Goal: Information Seeking & Learning: Stay updated

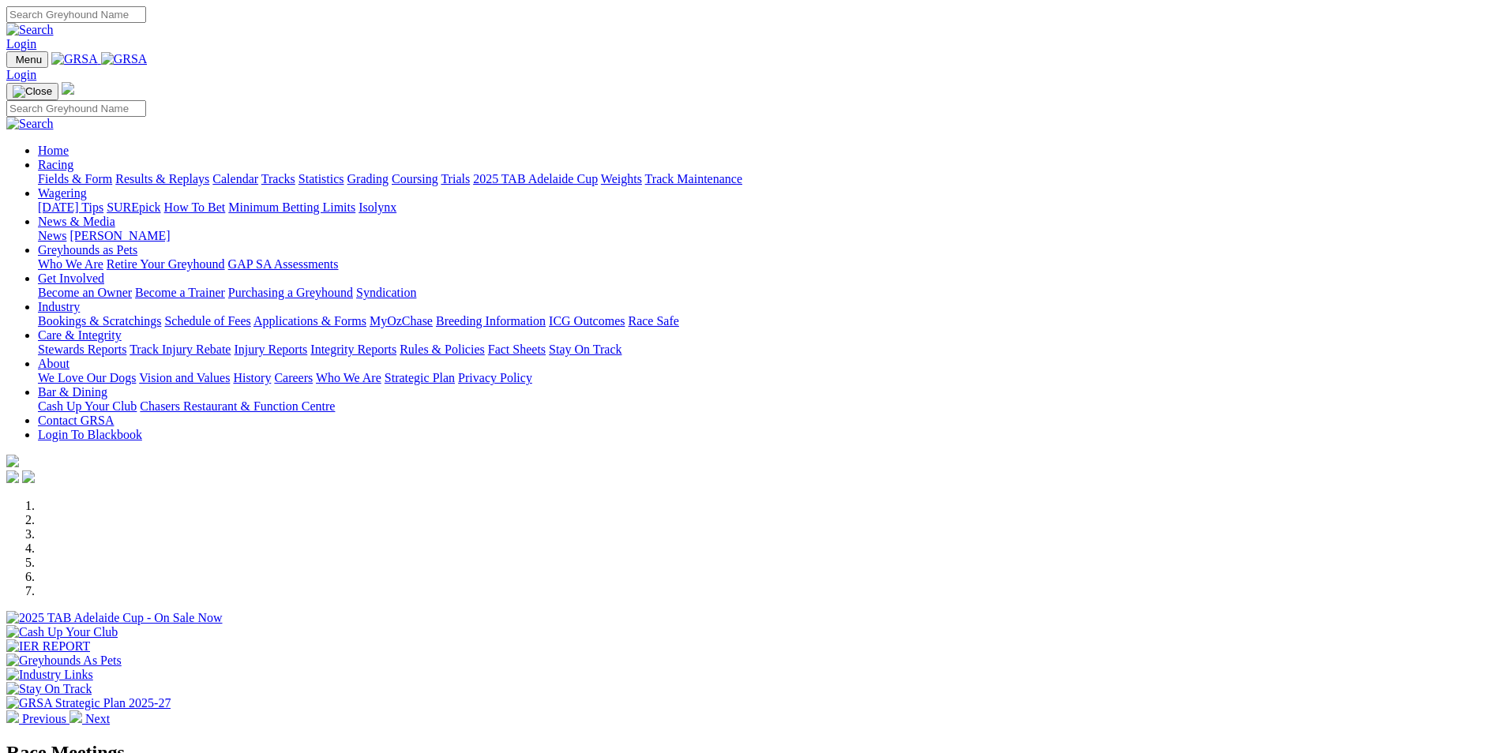
click at [209, 172] on link "Results & Replays" at bounding box center [162, 178] width 94 height 13
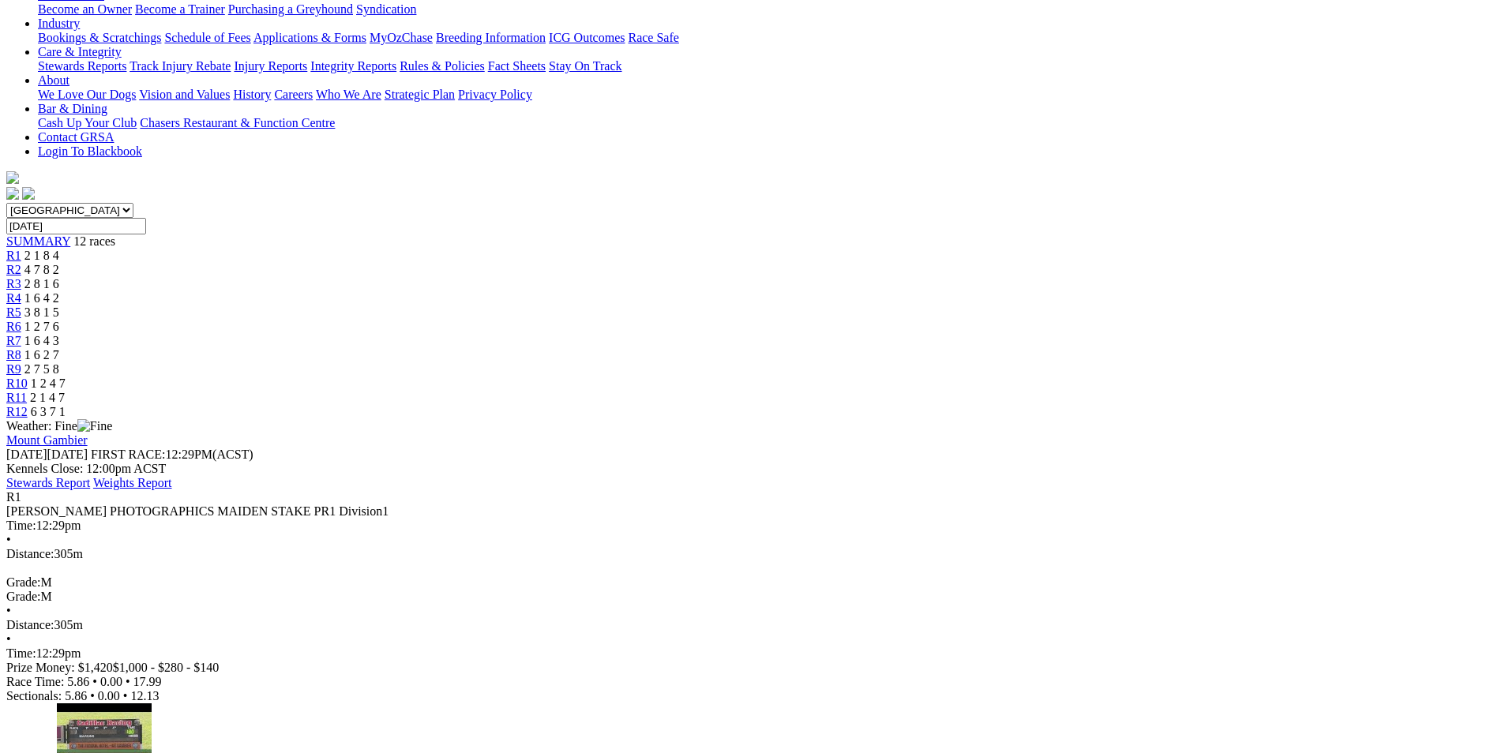
scroll to position [316, 0]
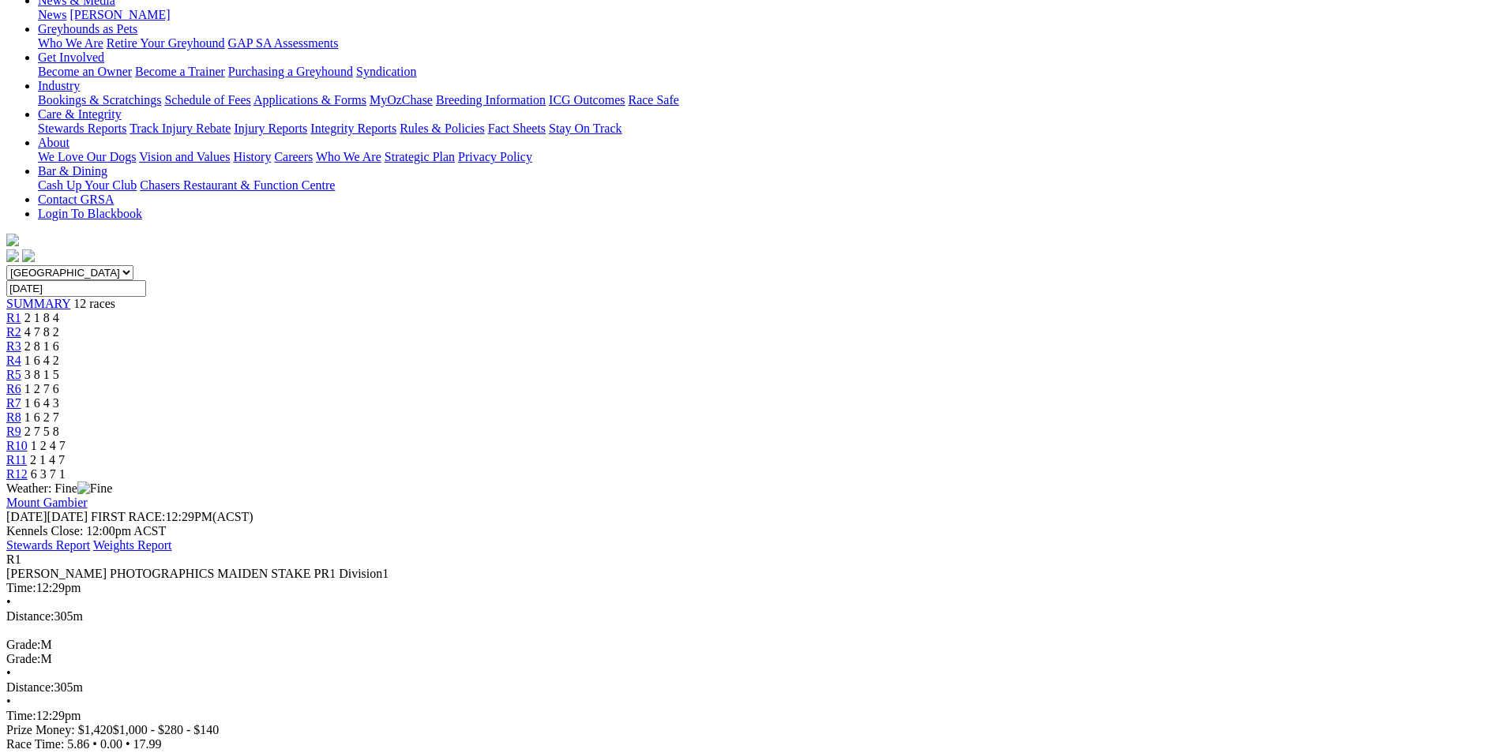
scroll to position [158, 0]
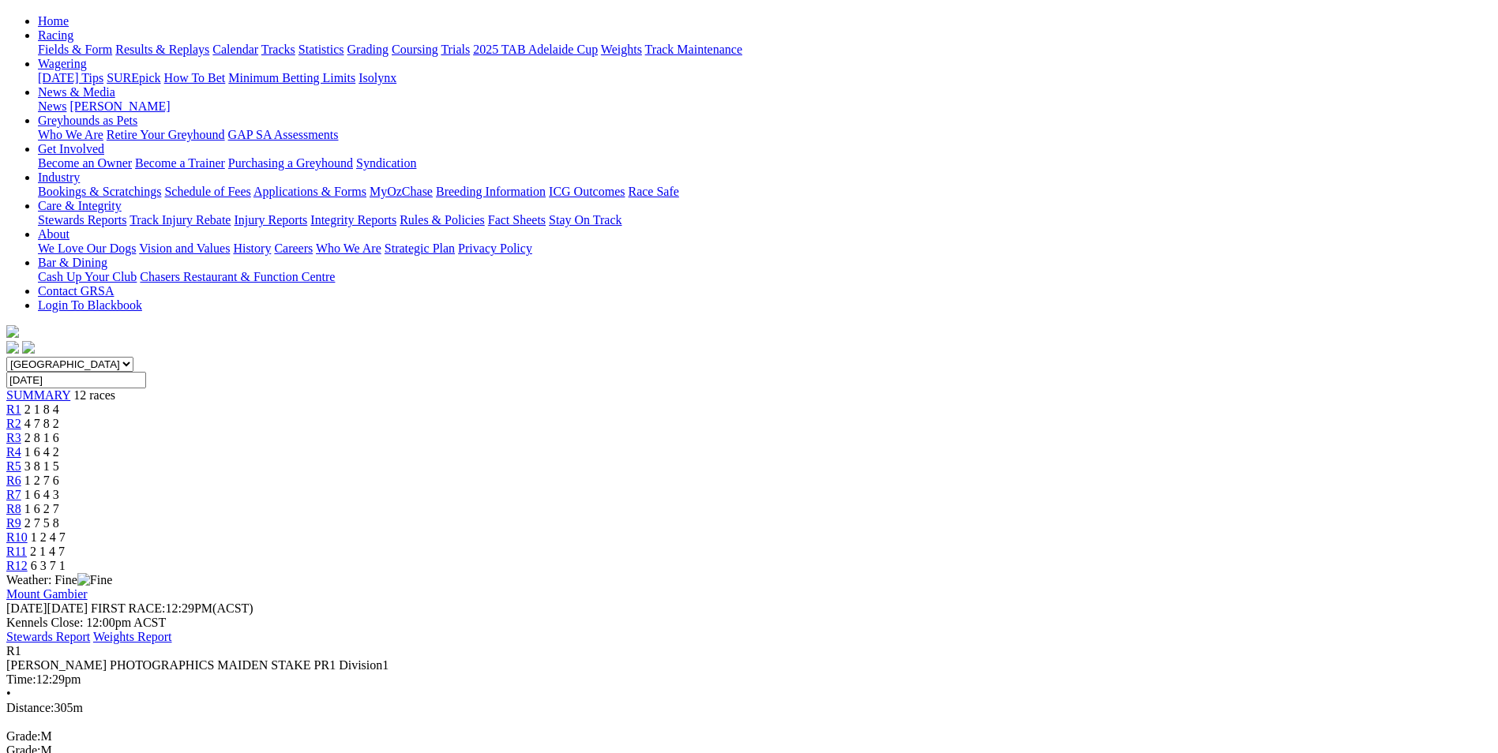
click at [21, 417] on span "R2" at bounding box center [13, 423] width 15 height 13
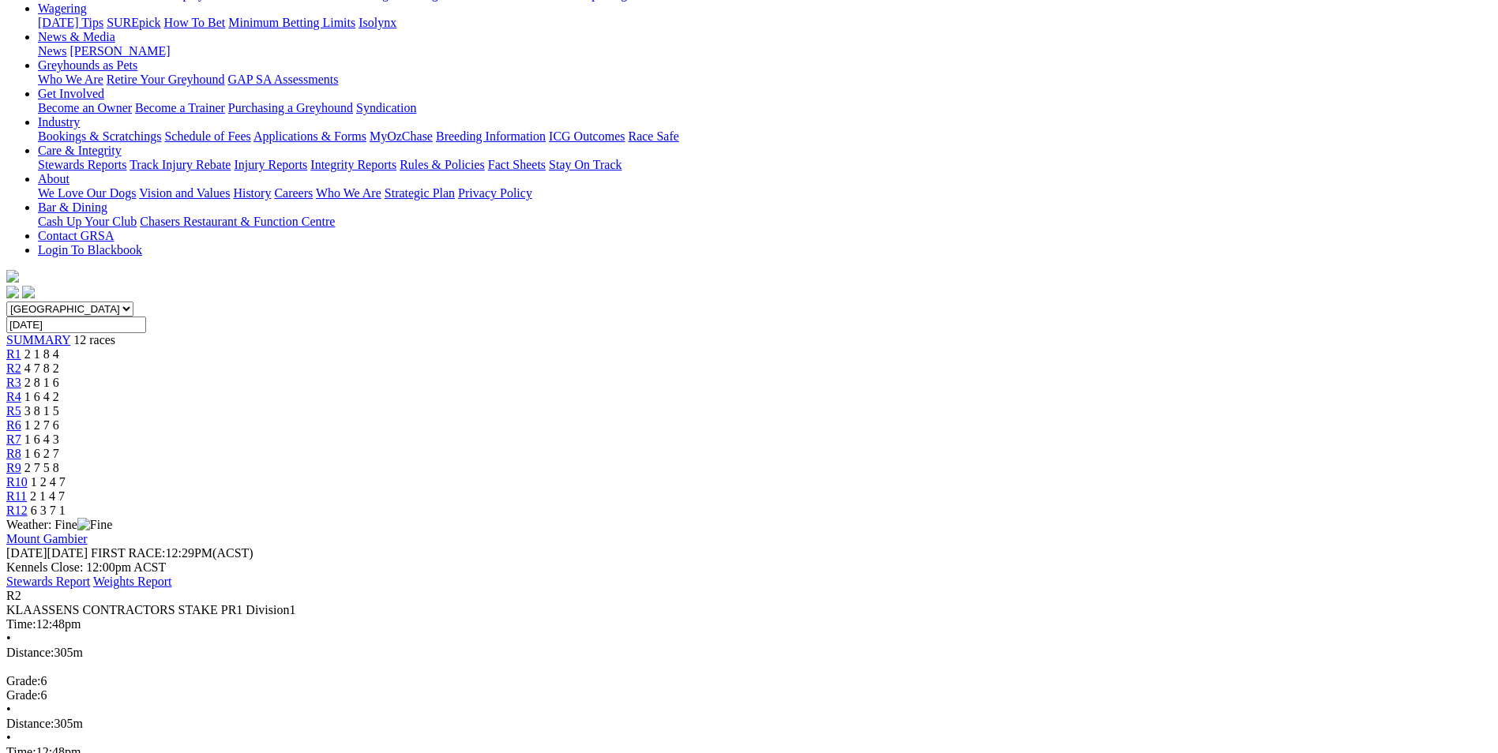
scroll to position [237, 0]
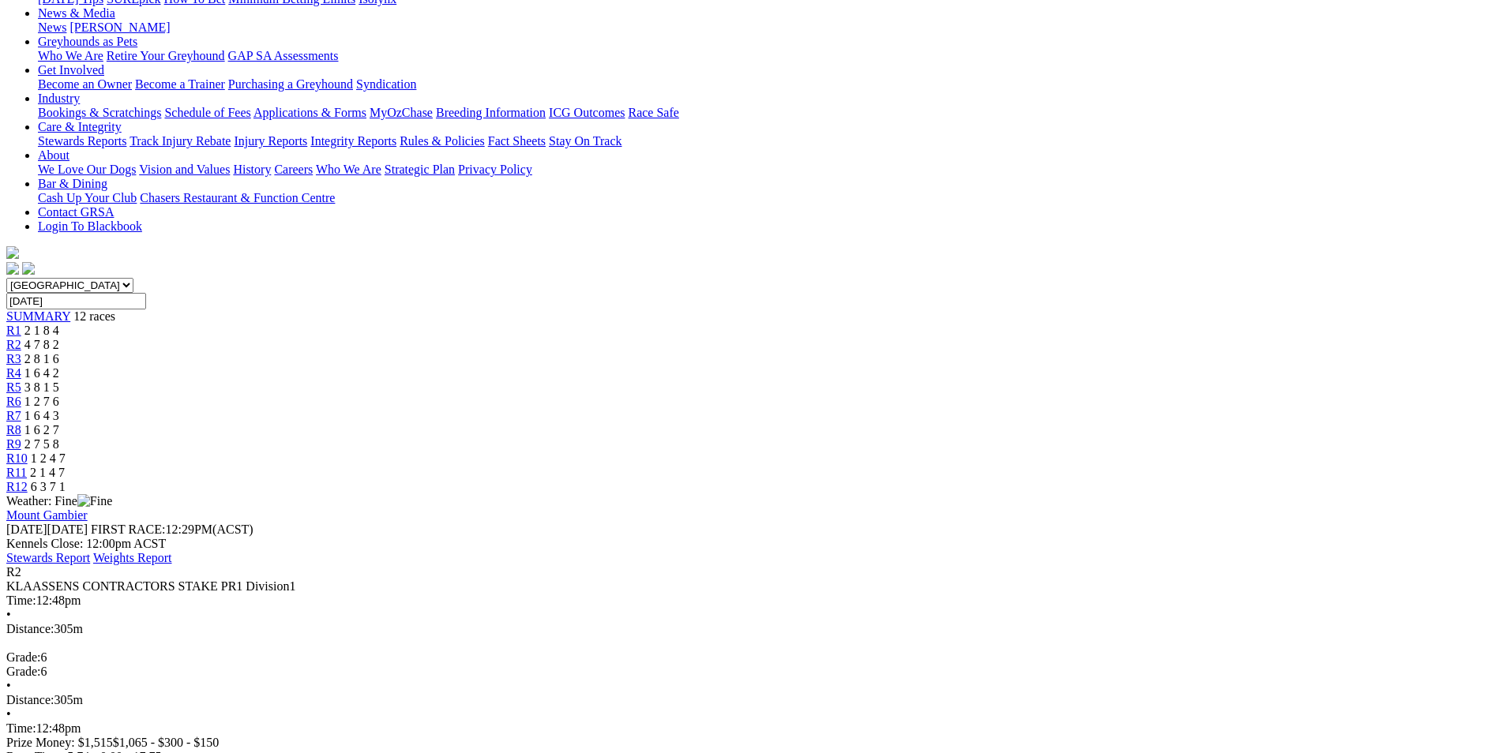
click at [551, 352] on div "R3 2 8 1 6" at bounding box center [748, 359] width 1485 height 14
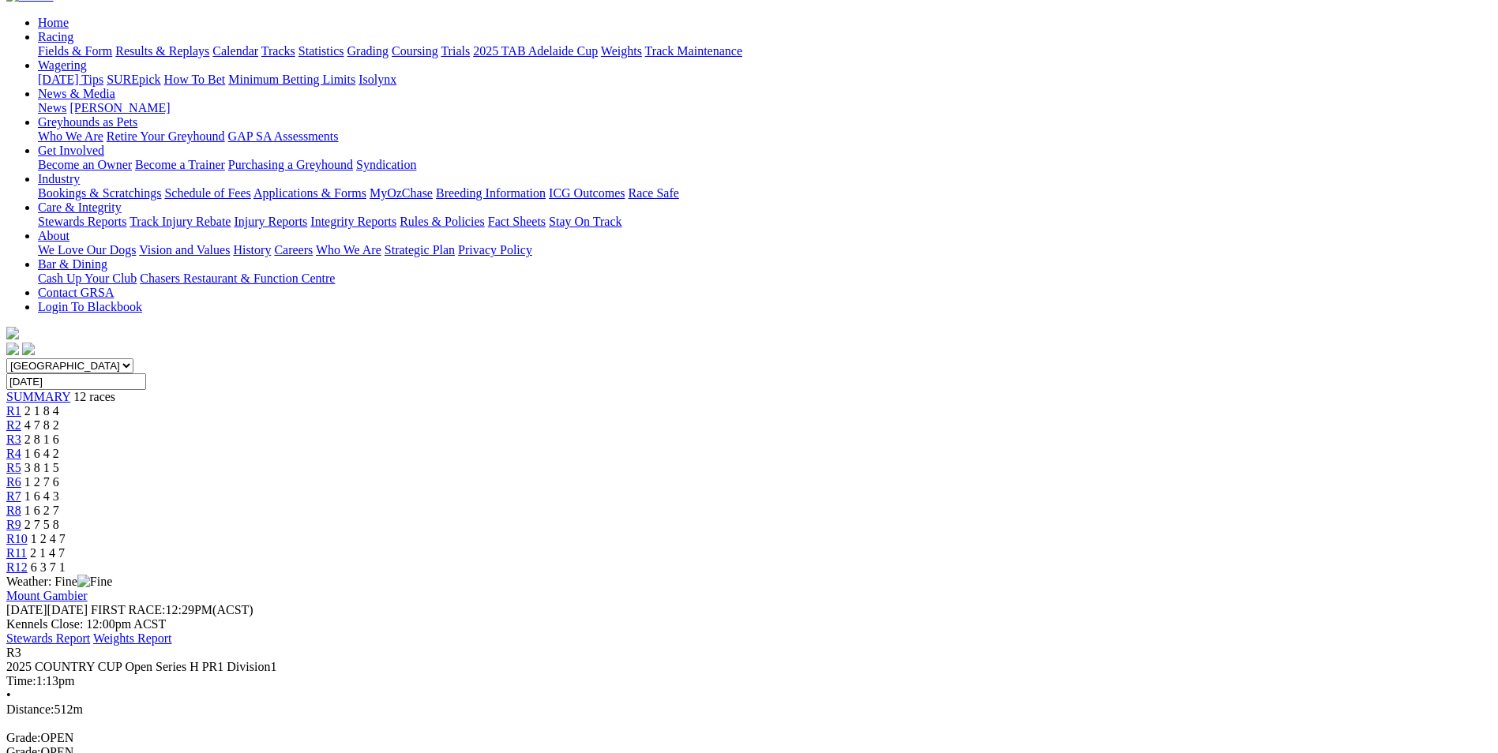
scroll to position [158, 0]
click at [21, 445] on span "R4" at bounding box center [13, 451] width 15 height 13
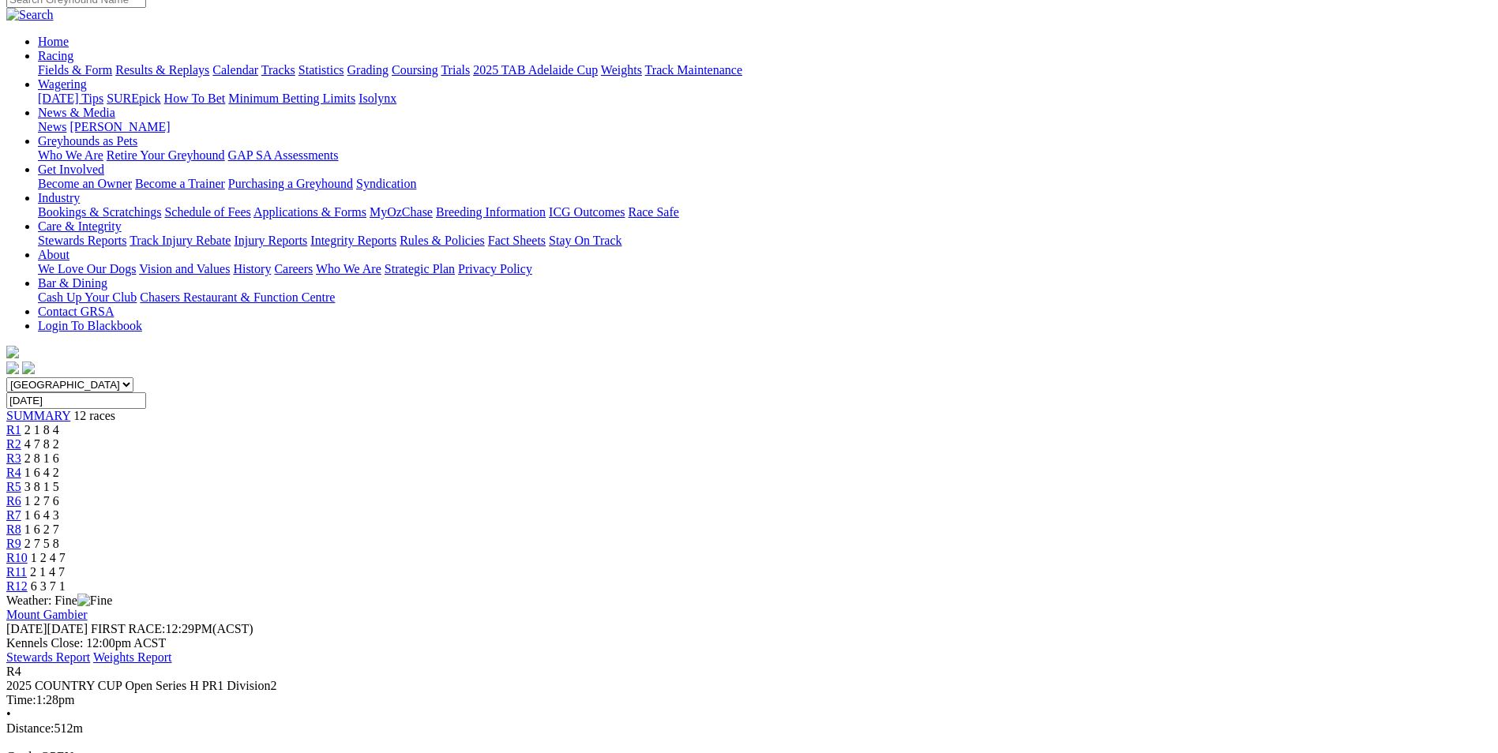
scroll to position [158, 0]
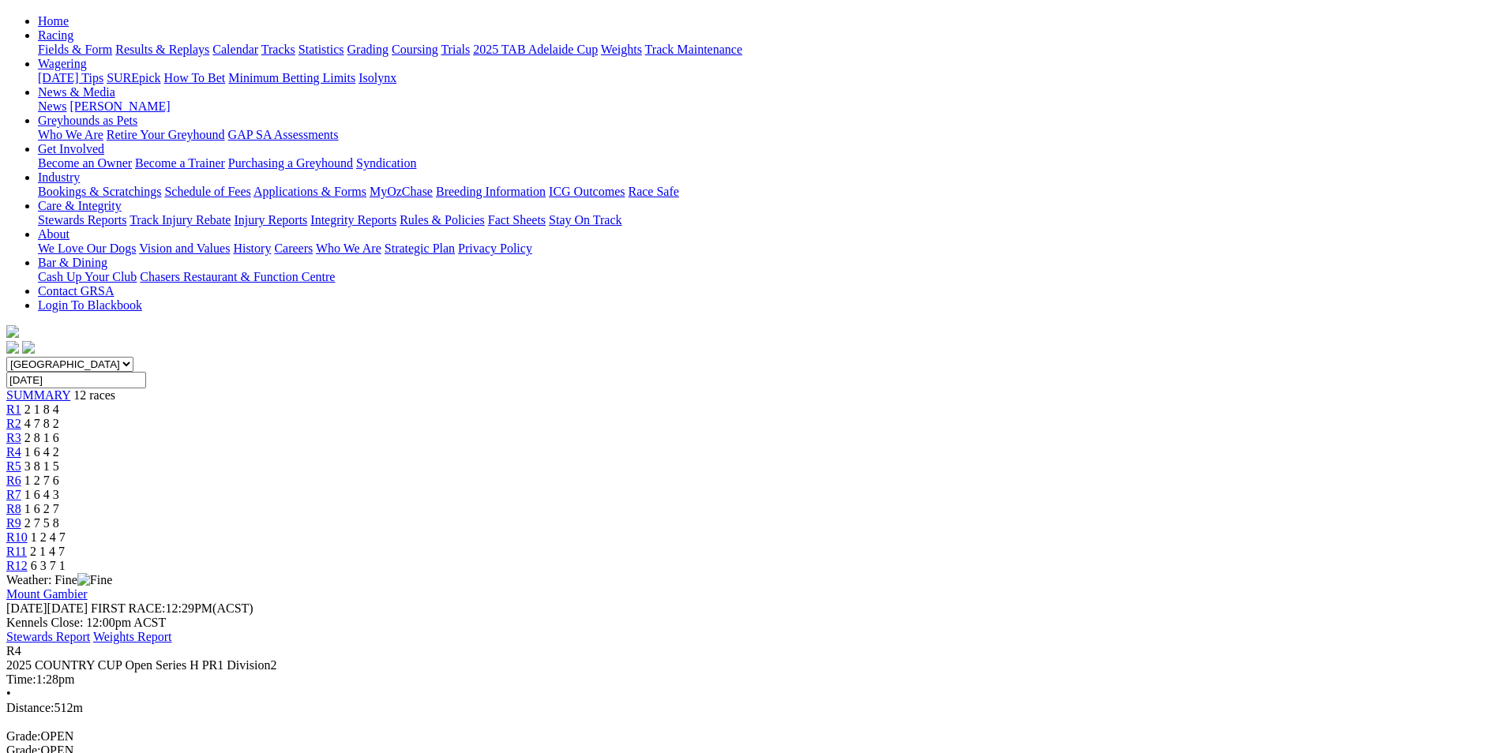
click at [21, 460] on span "R5" at bounding box center [13, 466] width 15 height 13
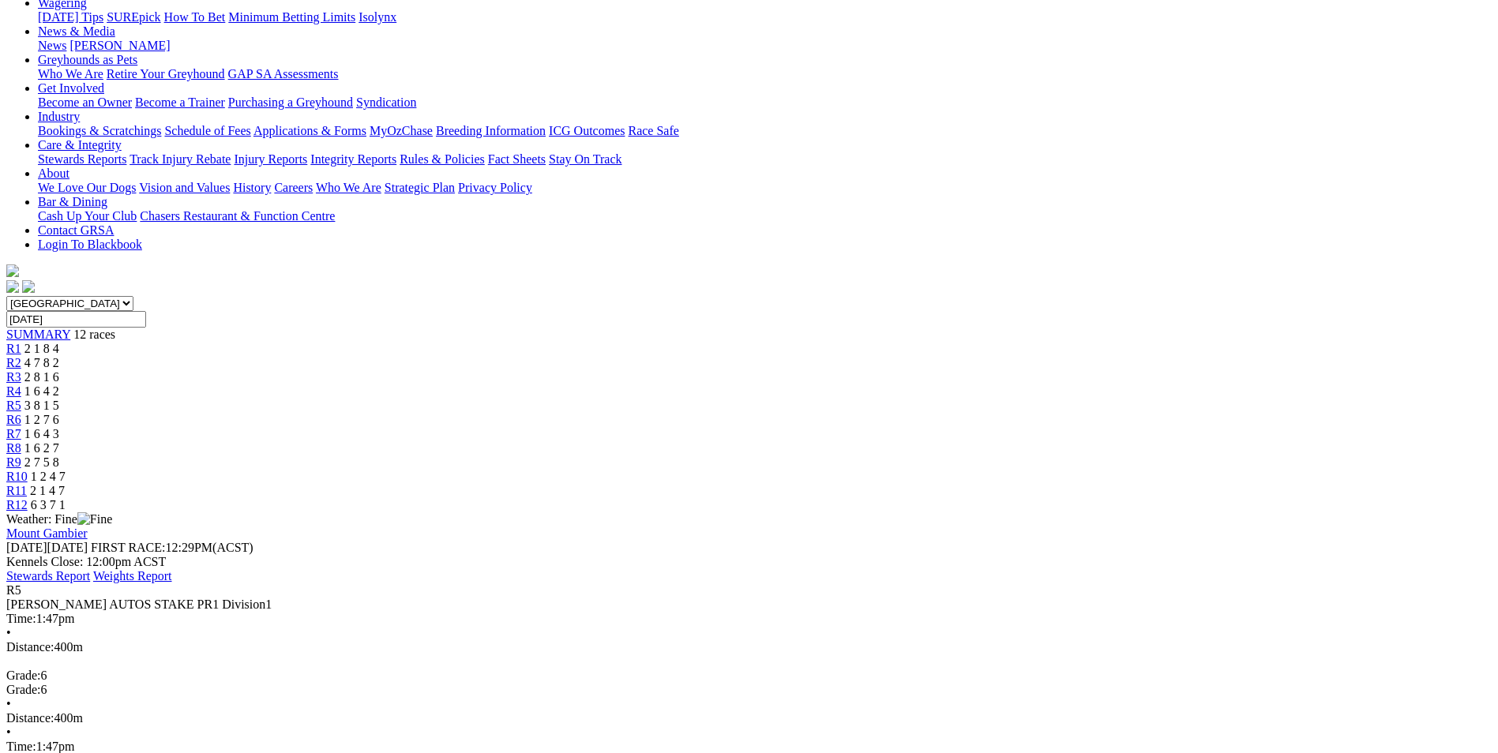
scroll to position [237, 0]
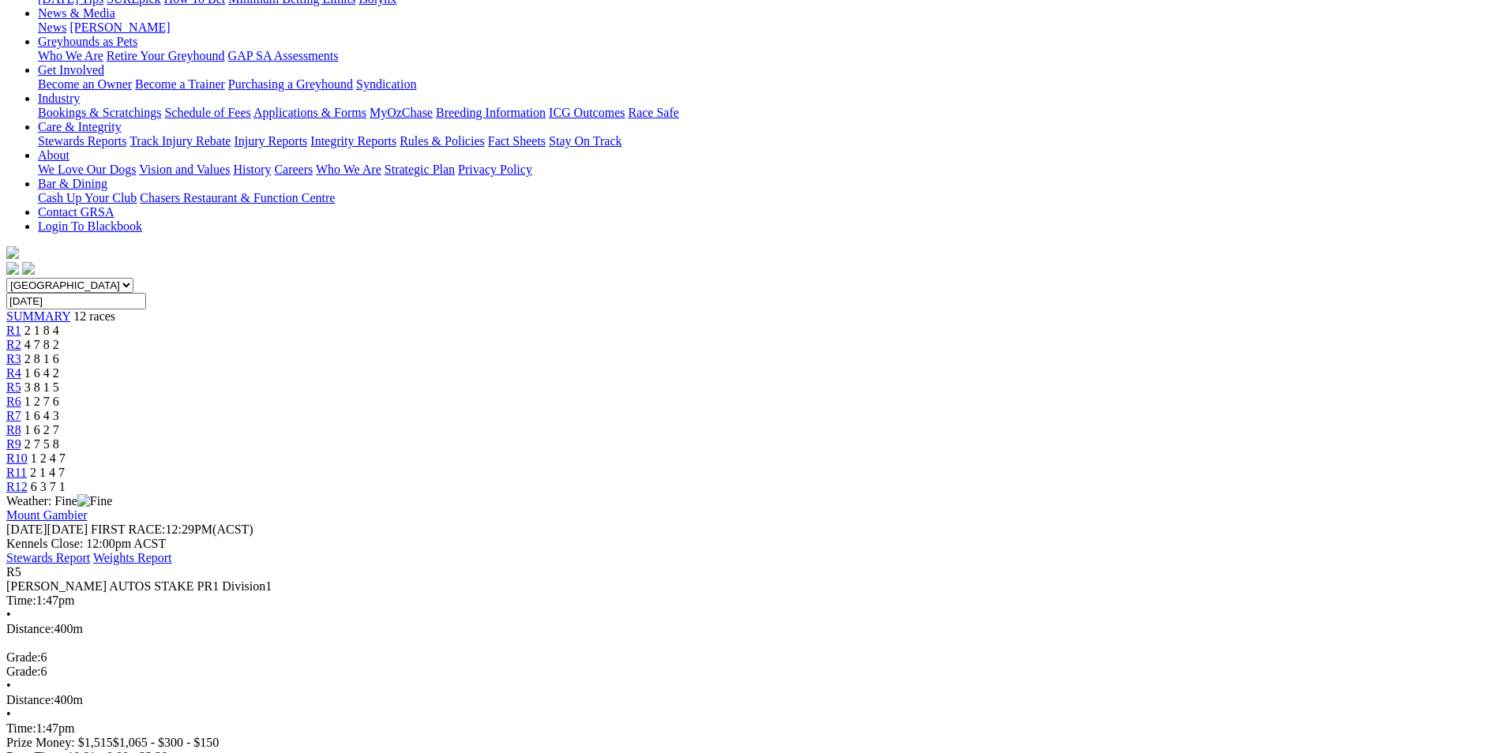
click at [21, 395] on span "R6" at bounding box center [13, 401] width 15 height 13
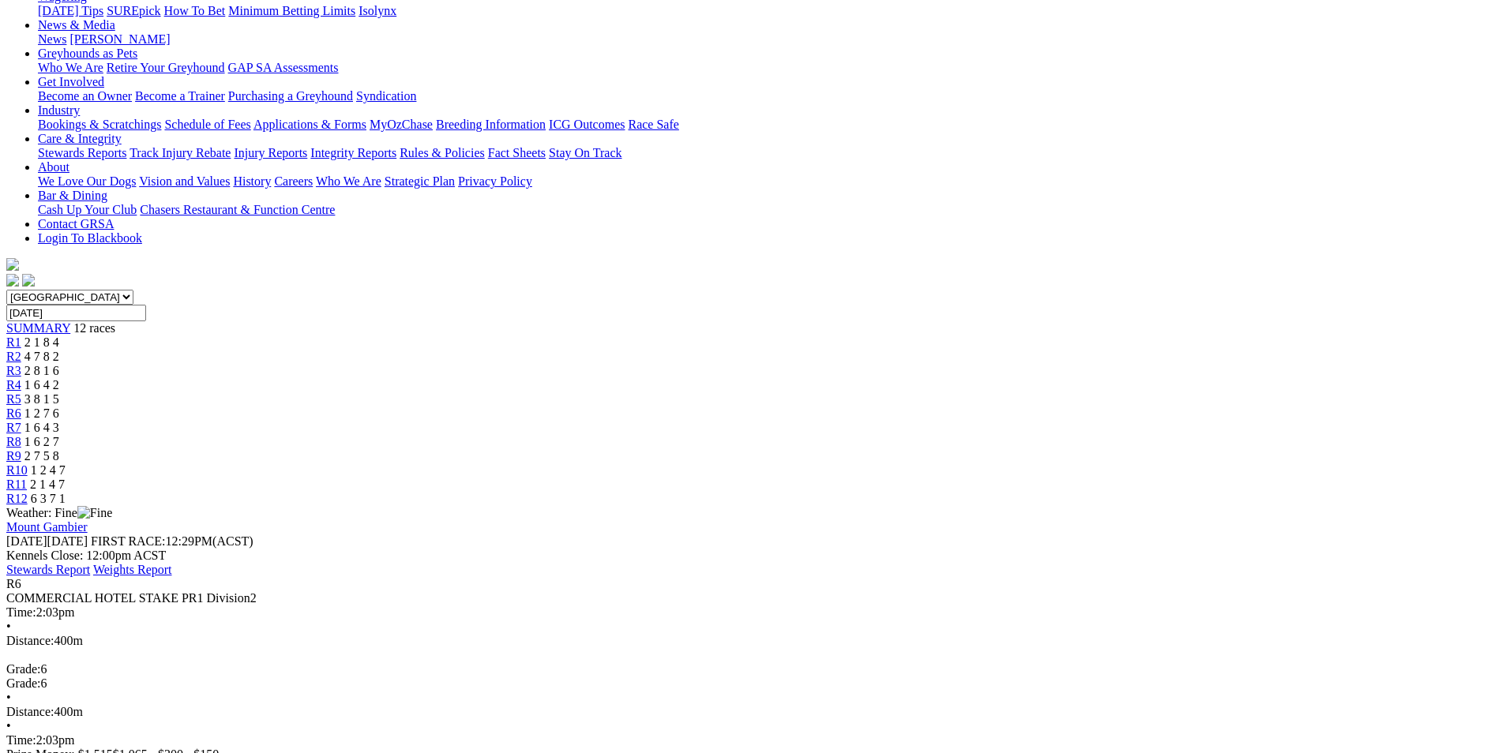
scroll to position [237, 0]
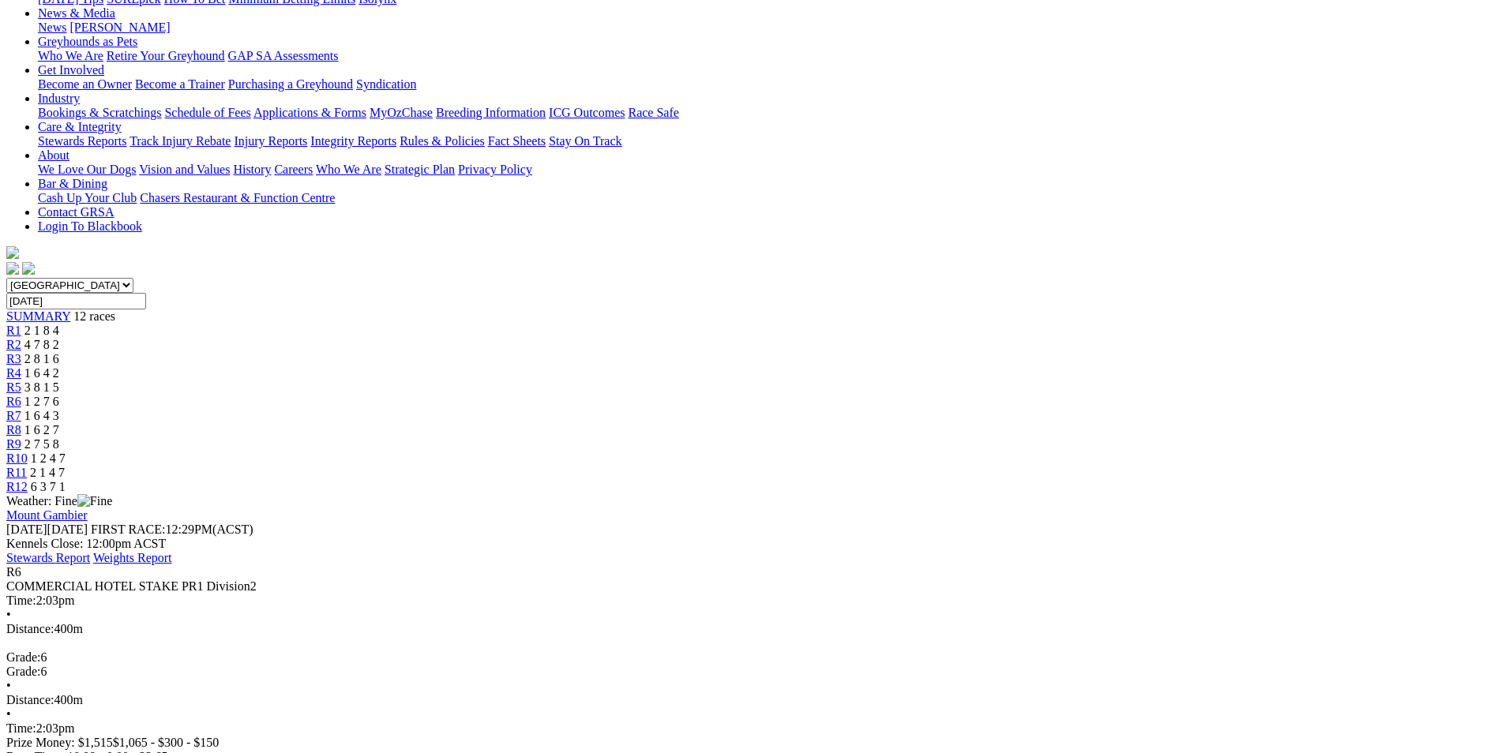
click at [21, 409] on span "R7" at bounding box center [13, 415] width 15 height 13
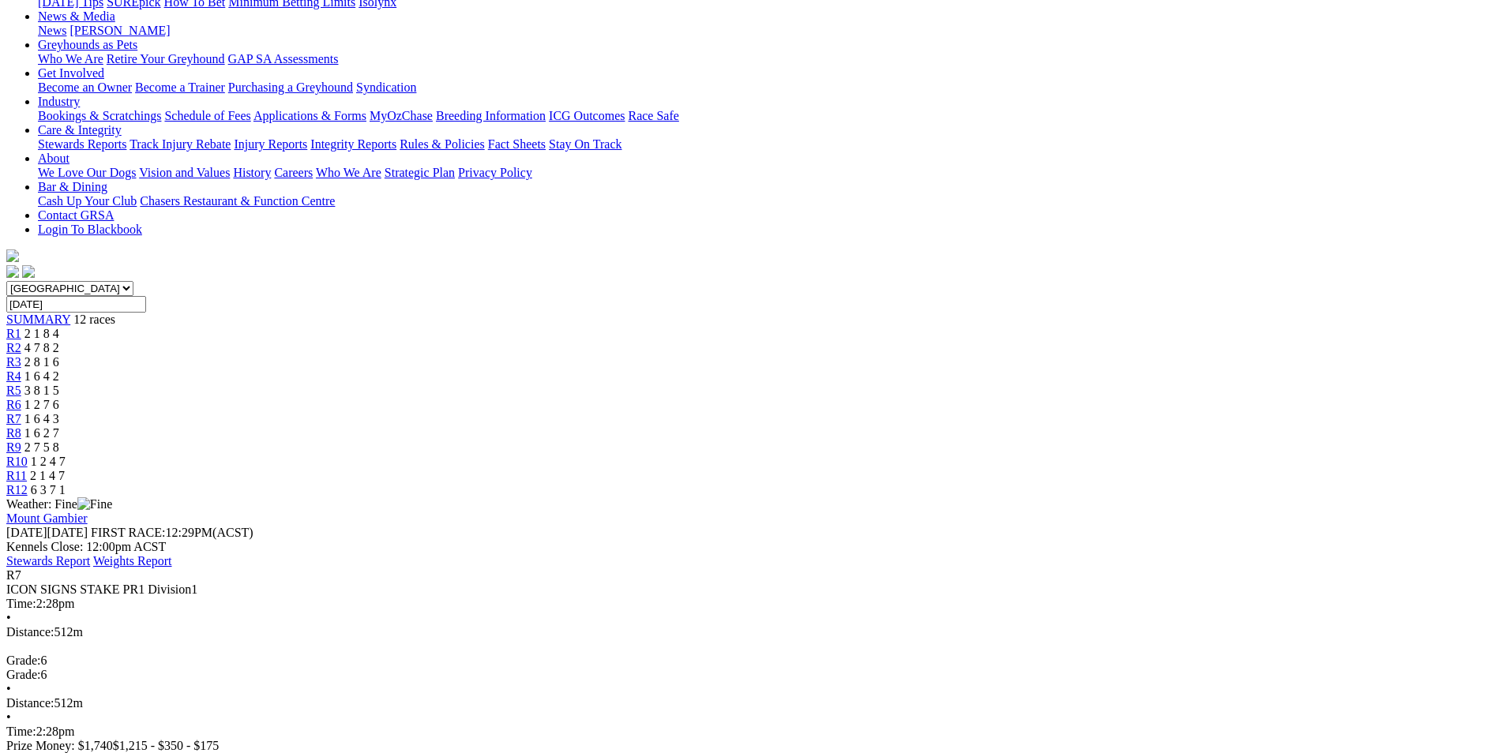
scroll to position [237, 0]
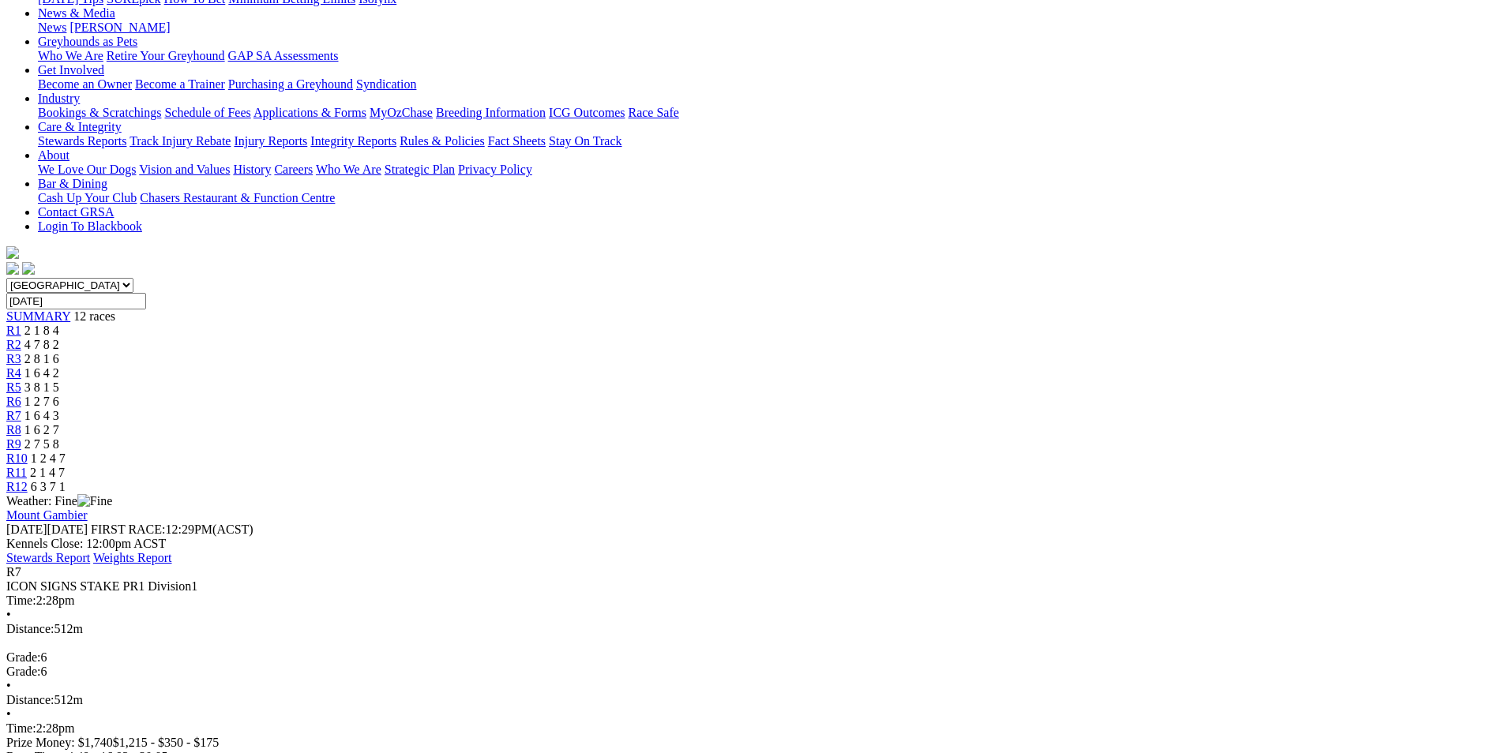
click at [918, 423] on div "R8 1 6 2 7" at bounding box center [748, 430] width 1485 height 14
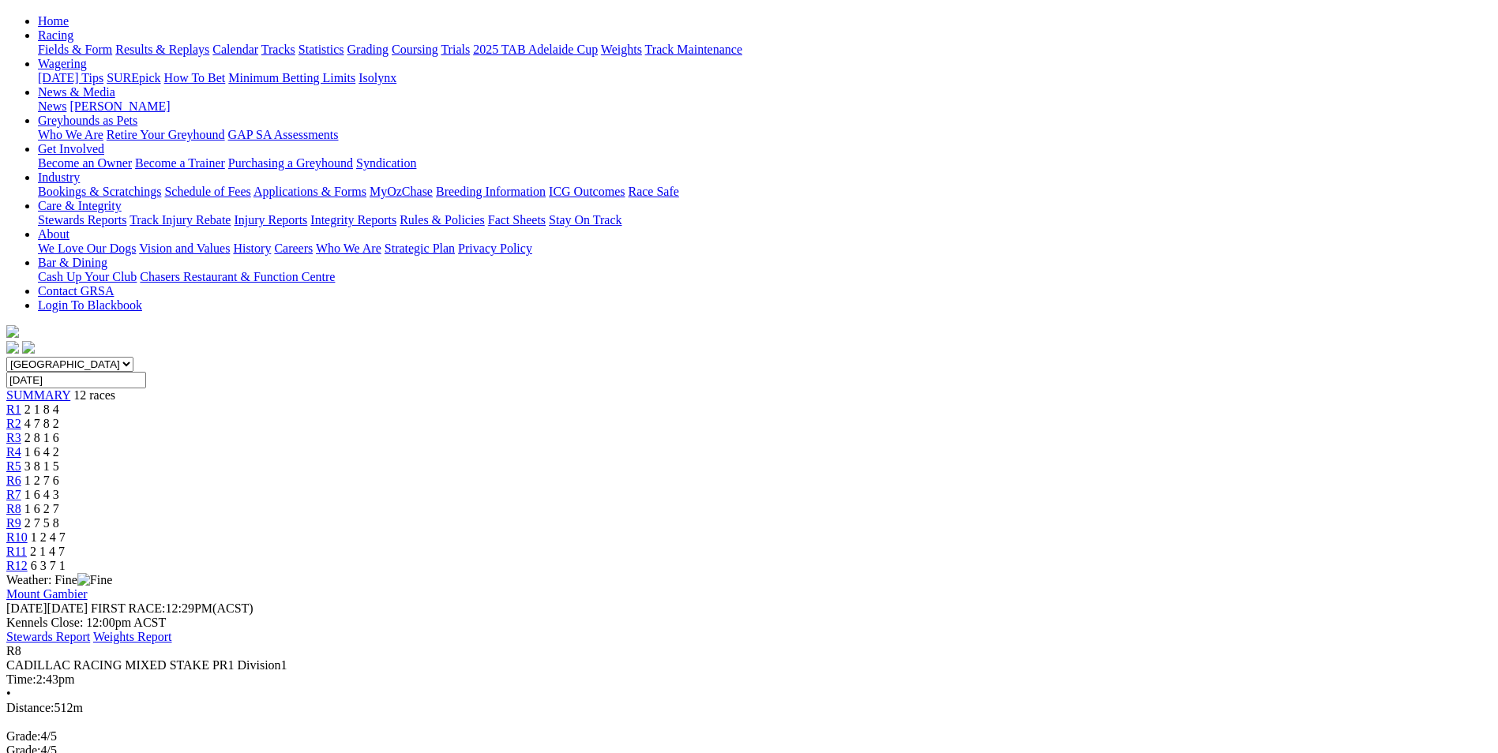
click at [21, 516] on span "R9" at bounding box center [13, 522] width 15 height 13
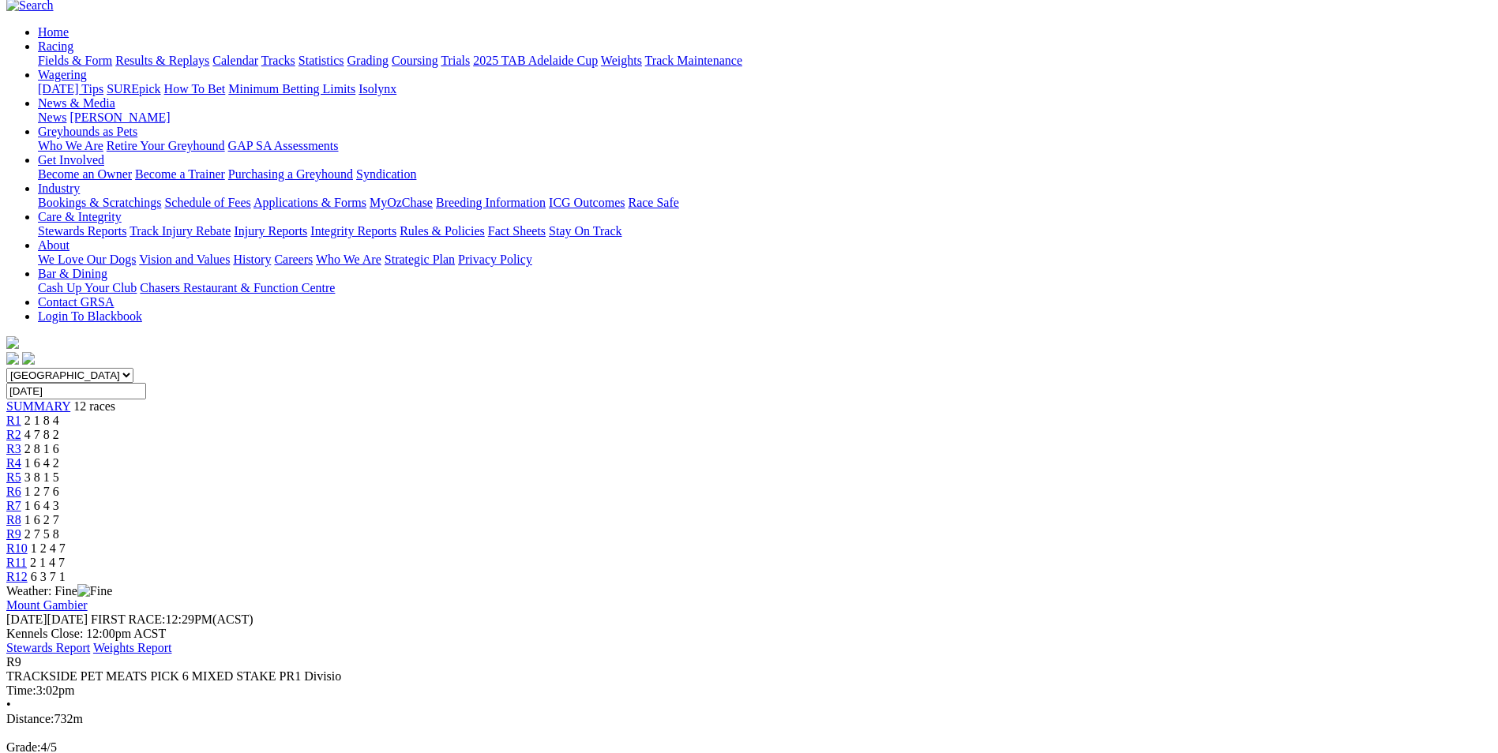
scroll to position [158, 0]
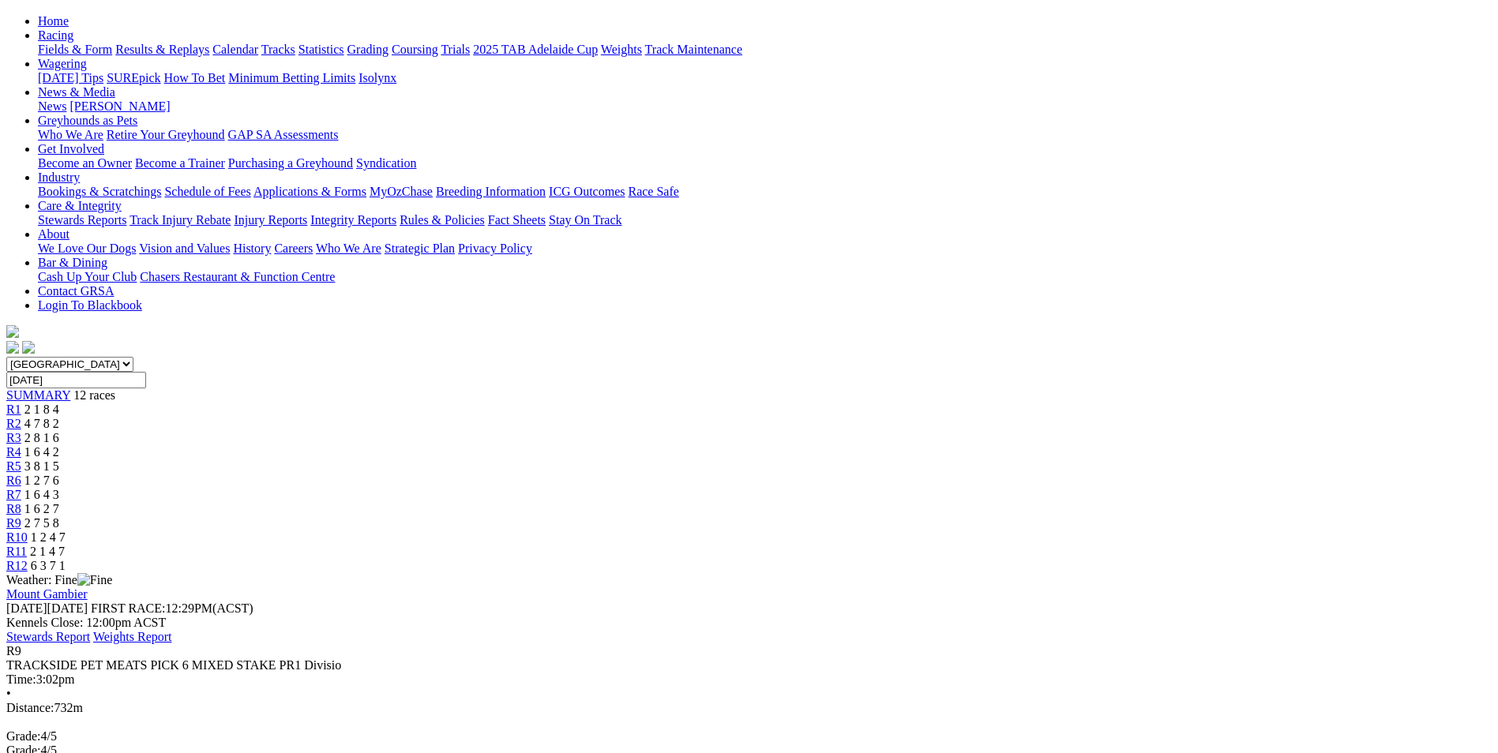
click at [28, 531] on span "R10" at bounding box center [16, 537] width 21 height 13
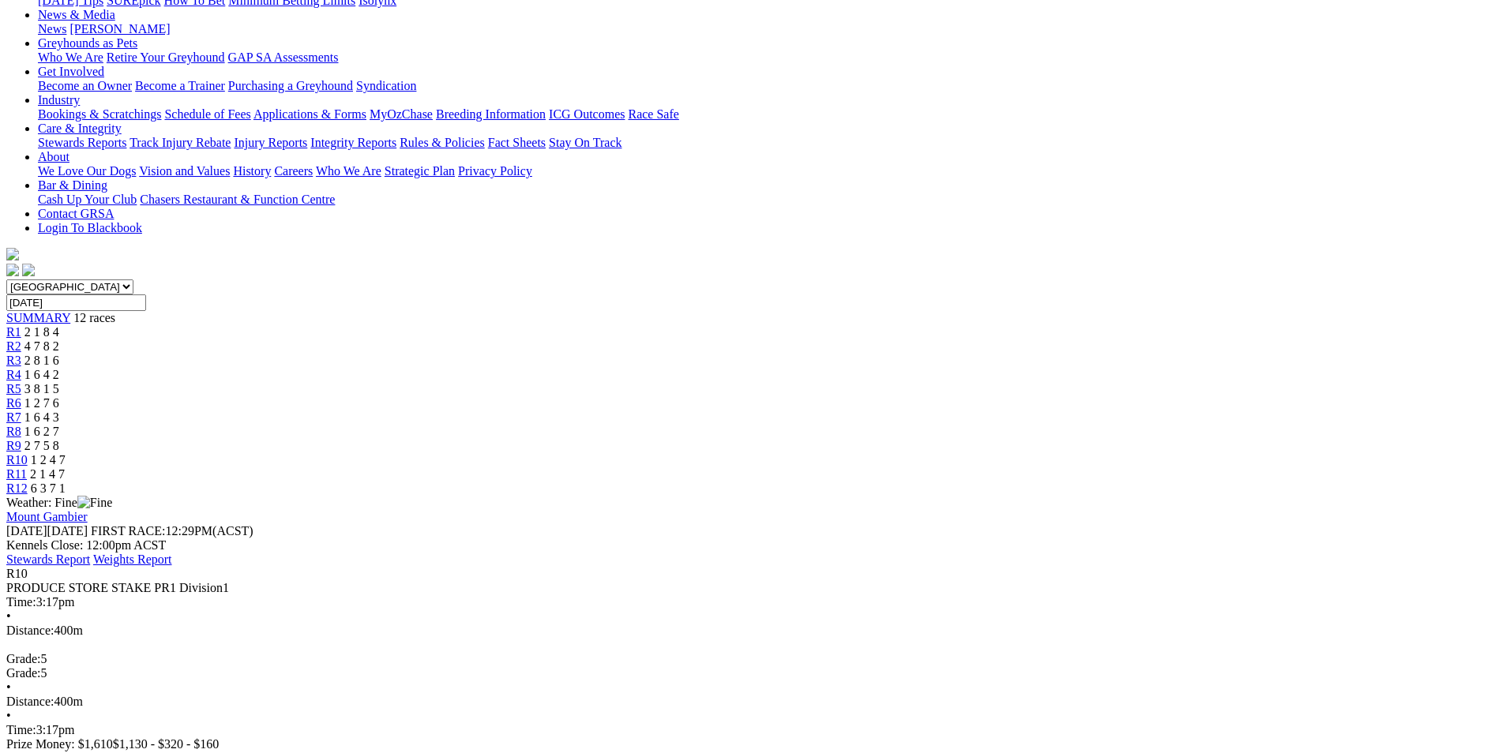
scroll to position [237, 0]
click at [1119, 466] on div "R11 2 1 4 7" at bounding box center [748, 473] width 1485 height 14
click at [1203, 480] on div "R12 6 3 7 1" at bounding box center [748, 487] width 1485 height 14
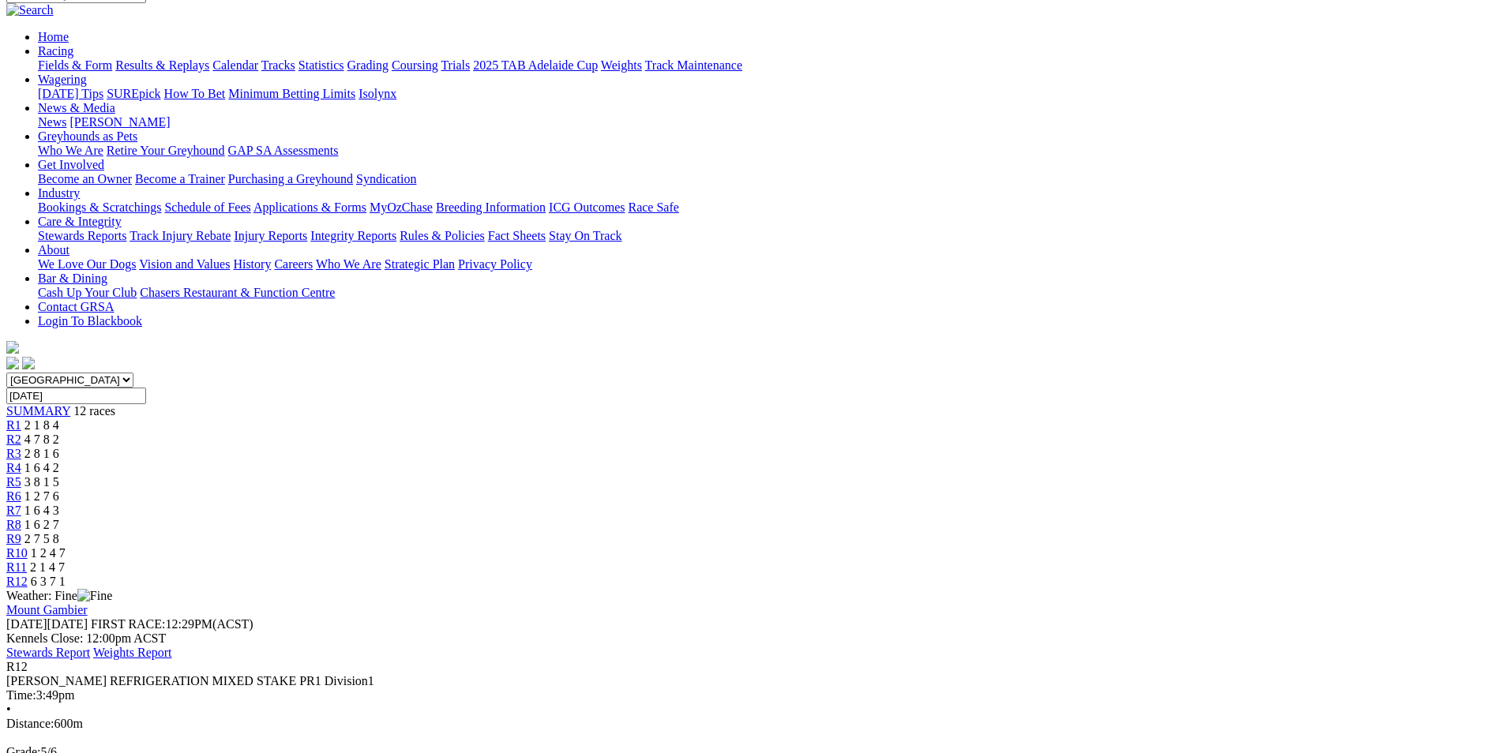
scroll to position [158, 0]
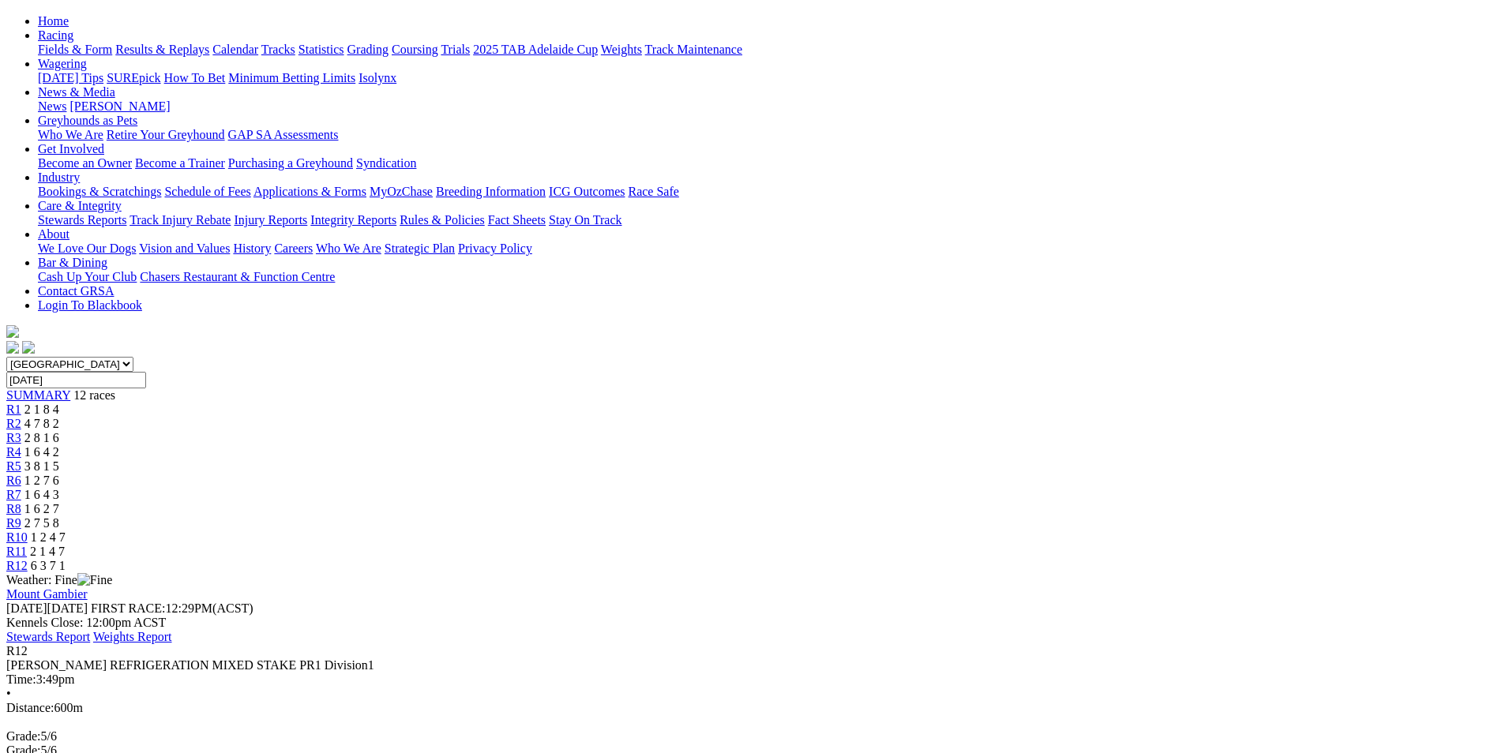
click at [1132, 545] on div "R11 2 1 4 7" at bounding box center [748, 552] width 1485 height 14
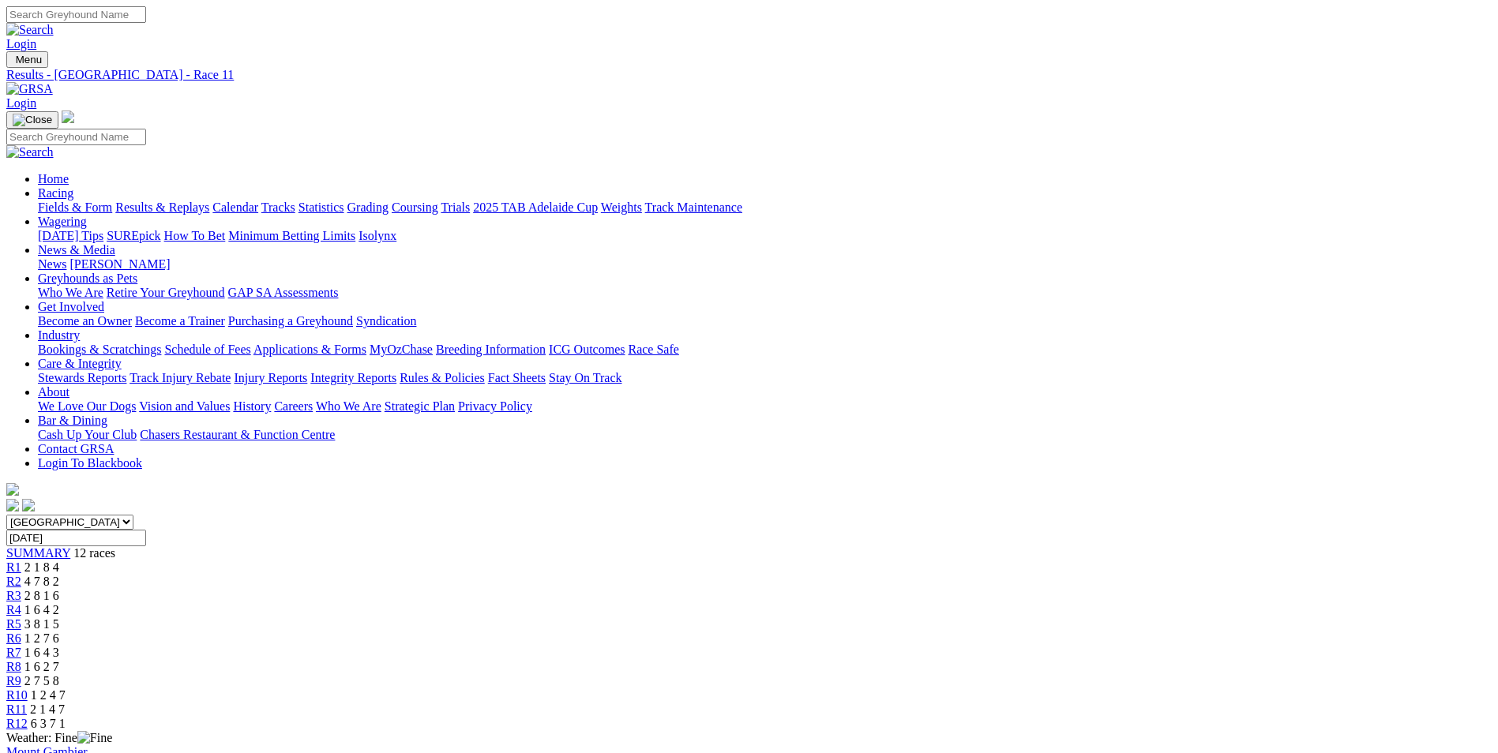
click at [28, 689] on span "R10" at bounding box center [16, 695] width 21 height 13
click at [21, 674] on span "R9" at bounding box center [13, 680] width 15 height 13
click at [914, 660] on div "R8 1 6 2 7" at bounding box center [748, 667] width 1485 height 14
click at [21, 646] on span "R7" at bounding box center [13, 652] width 15 height 13
click at [21, 632] on link "R6" at bounding box center [13, 638] width 15 height 13
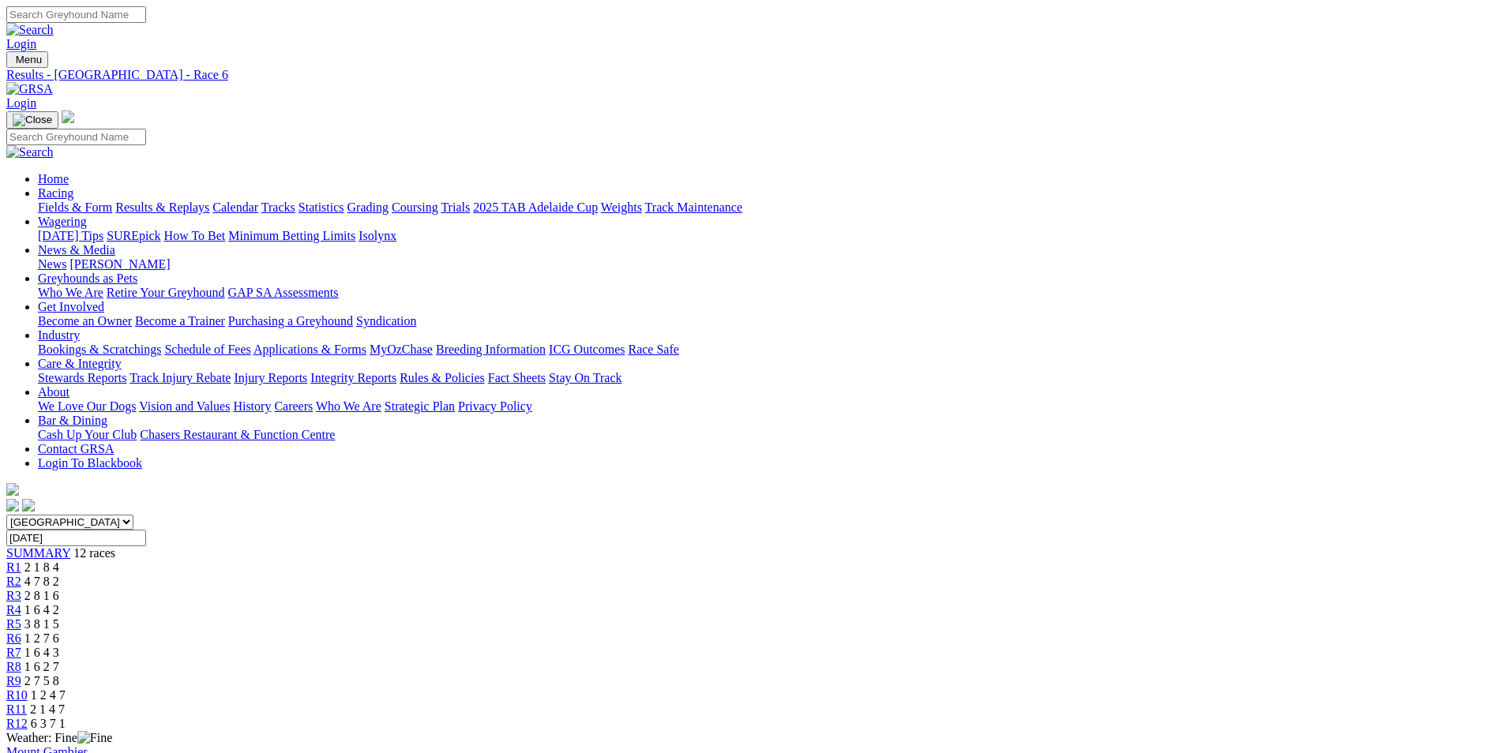
click at [21, 603] on span "R4" at bounding box center [13, 609] width 15 height 13
click at [551, 589] on div "R3 2 8 1 6" at bounding box center [748, 596] width 1485 height 14
click at [479, 575] on div "R2 4 7 8 2" at bounding box center [748, 582] width 1485 height 14
click at [398, 561] on div "R1 2 1 8 4" at bounding box center [748, 568] width 1485 height 14
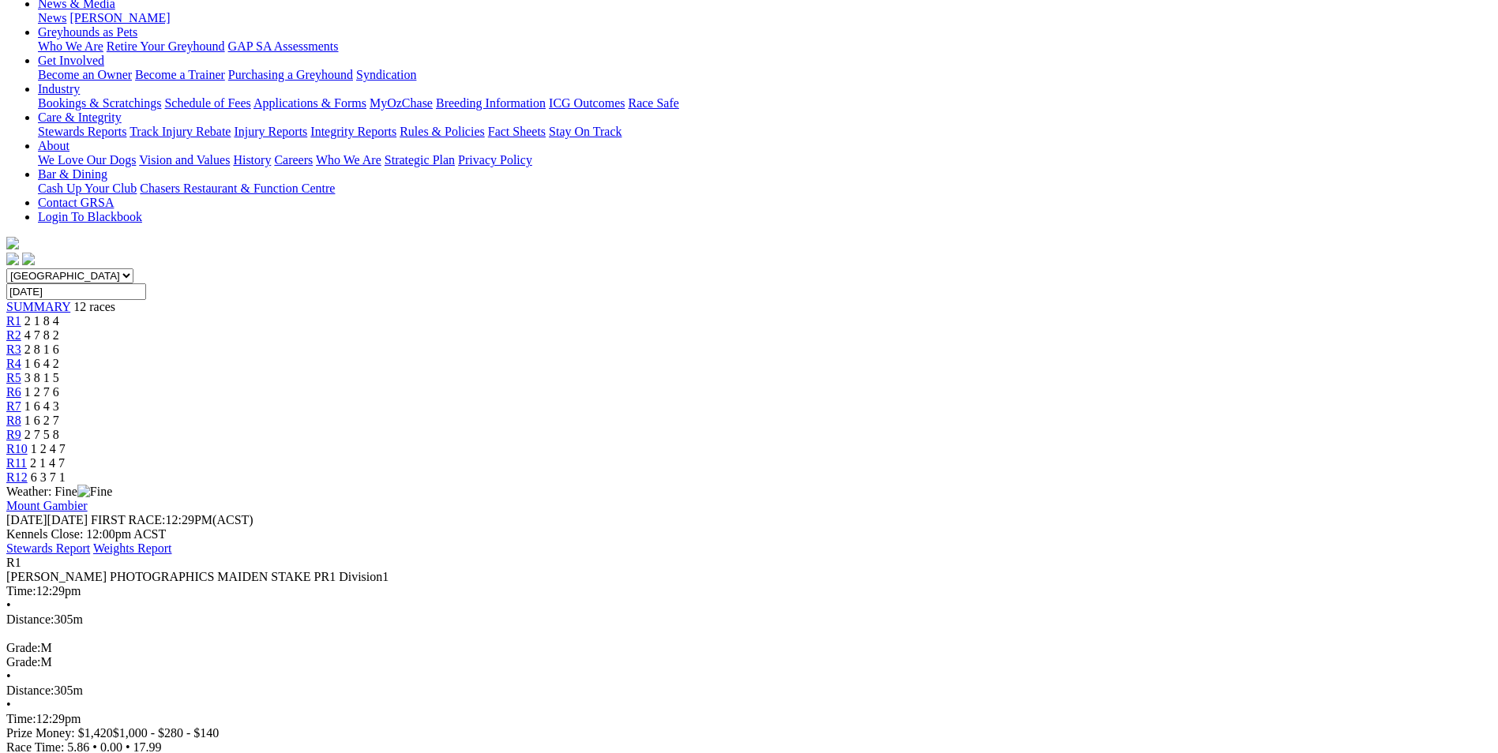
scroll to position [316, 0]
